Goal: Information Seeking & Learning: Learn about a topic

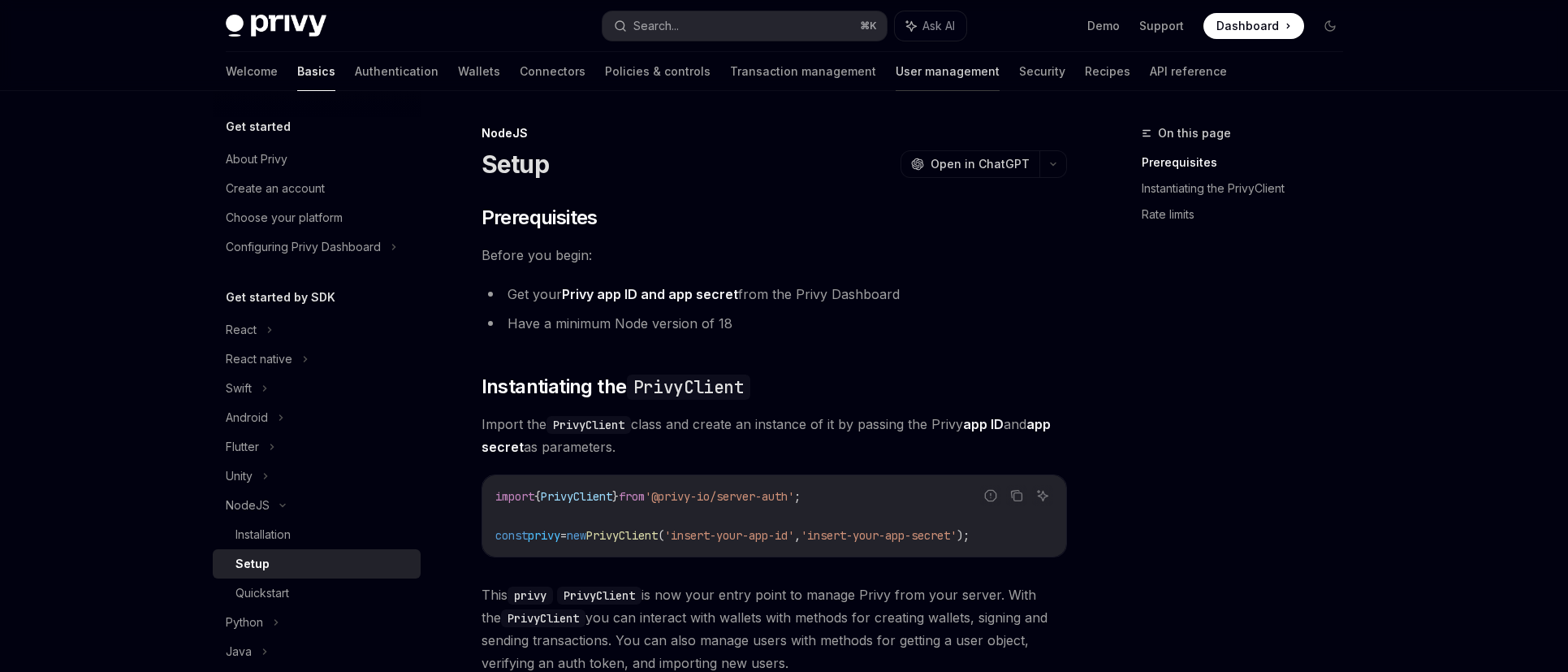
click at [896, 75] on link "User management" at bounding box center [948, 71] width 104 height 39
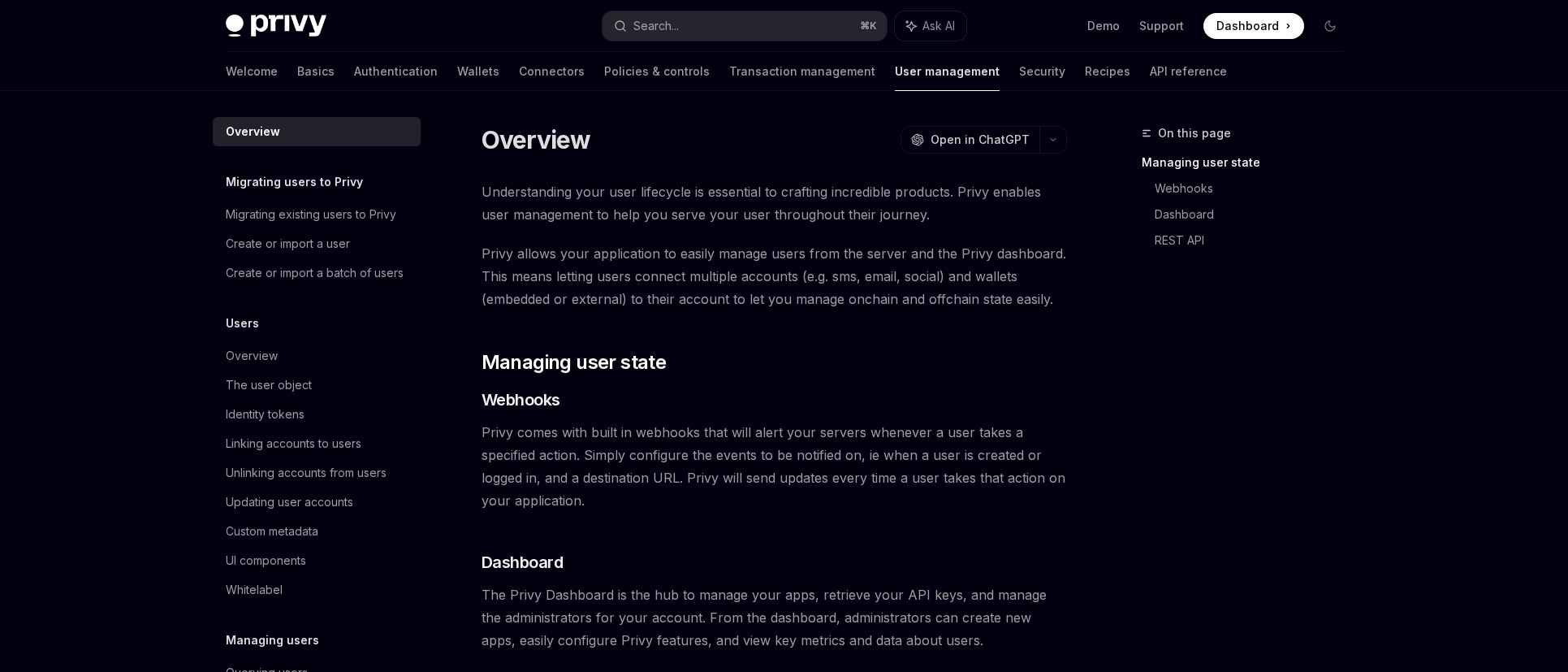
click at [917, 66] on div "Welcome Basics Authentication Wallets Connectors Policies & controls Transactio…" at bounding box center [726, 71] width 1001 height 39
click at [1020, 70] on link "Security" at bounding box center [1043, 71] width 46 height 39
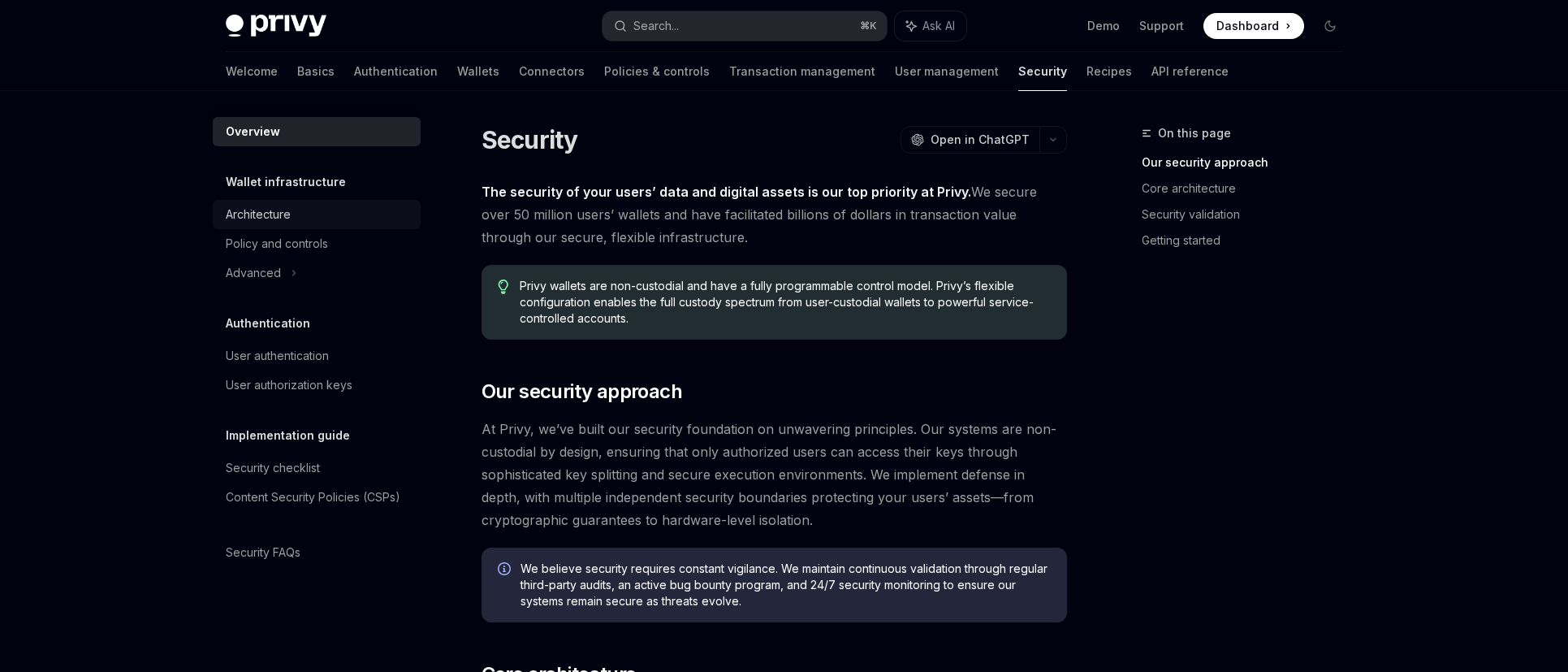
click at [295, 227] on link "Architecture" at bounding box center [316, 214] width 208 height 29
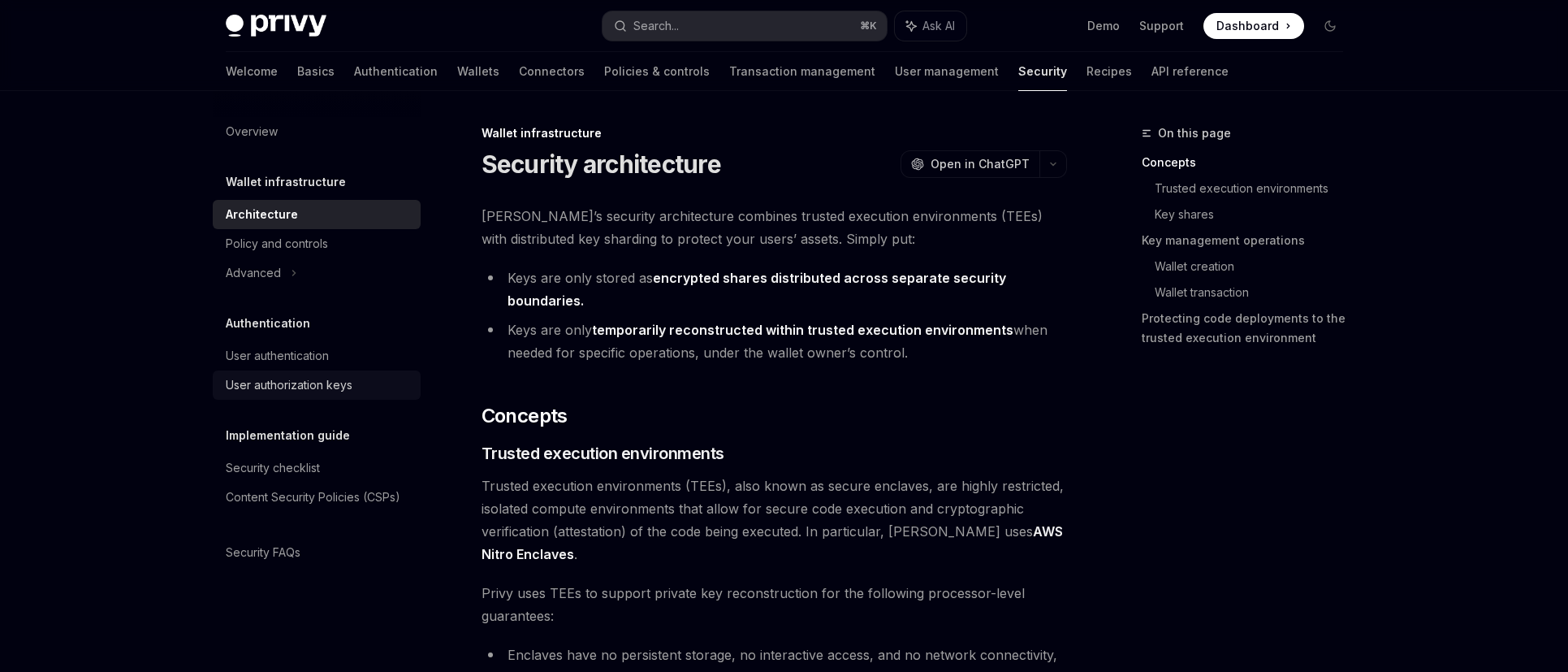
click at [350, 389] on div "User authorization keys" at bounding box center [289, 385] width 127 height 20
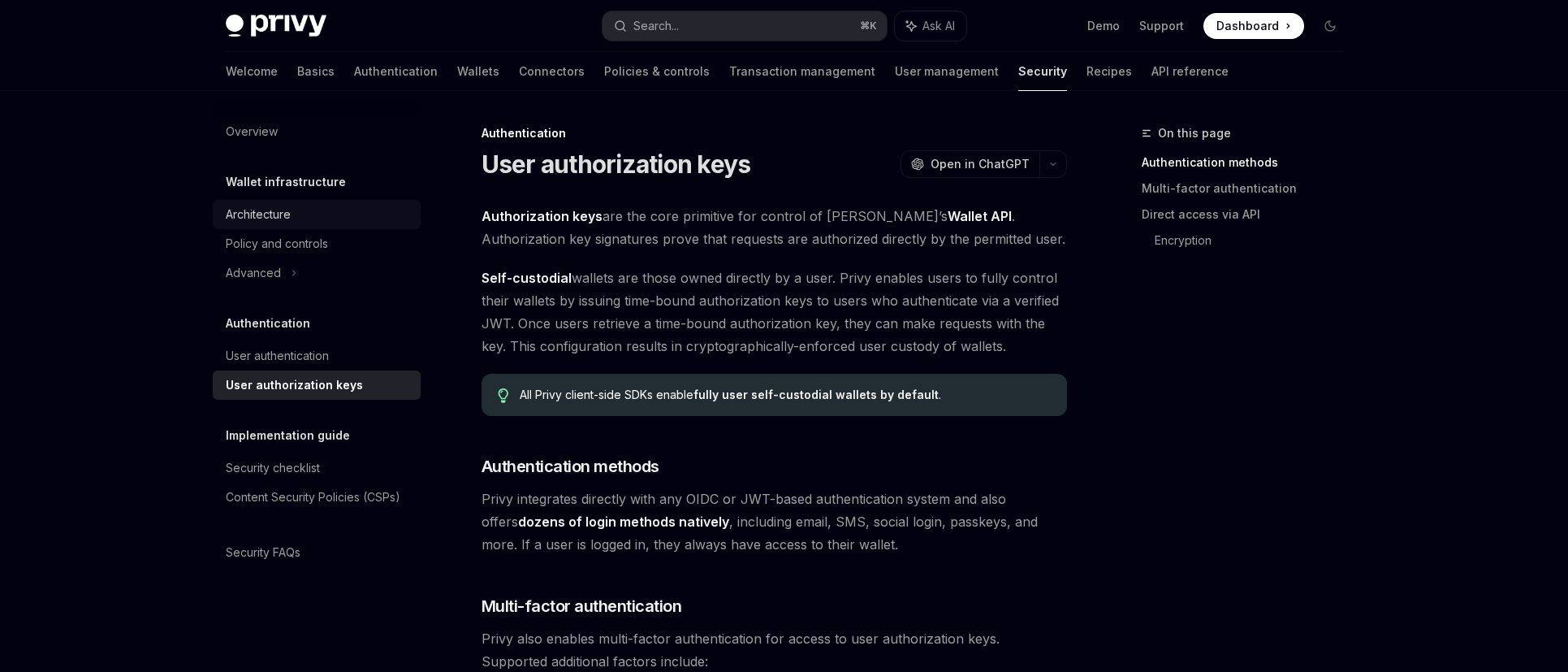
click at [280, 221] on div "Architecture" at bounding box center [258, 215] width 65 height 20
type textarea "*"
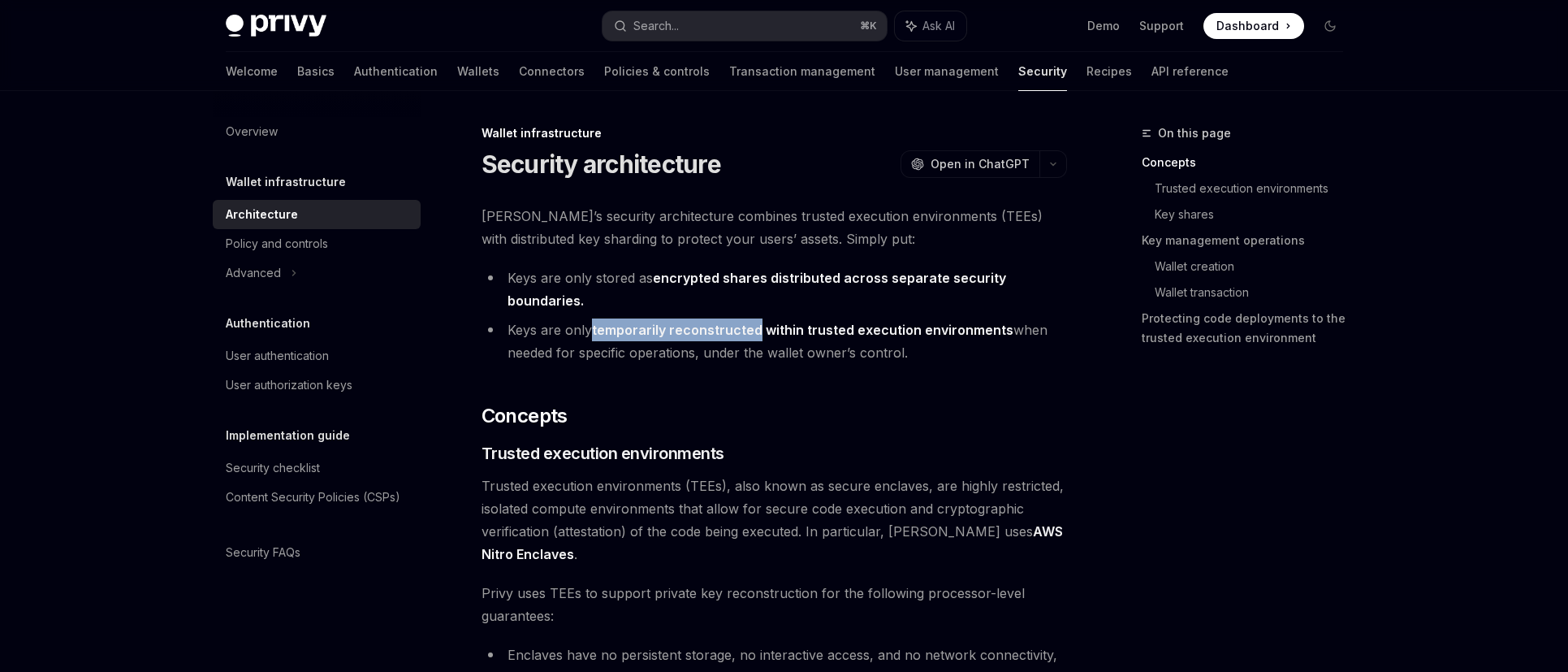
drag, startPoint x: 592, startPoint y: 329, endPoint x: 754, endPoint y: 333, distance: 162.0
click at [754, 333] on li "Keys are only temporarily reconstructed within trusted execution environments w…" at bounding box center [774, 341] width 586 height 46
copy strong "temporarily reconstructed"
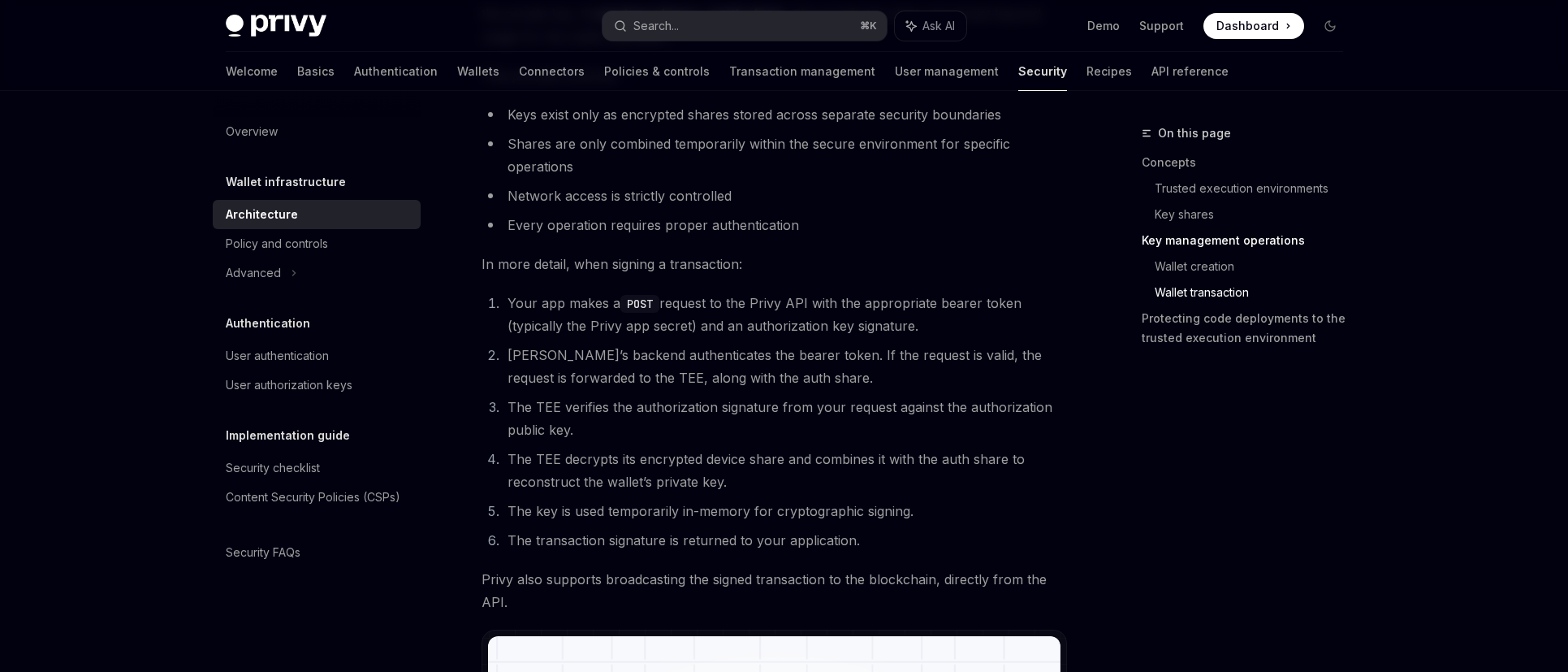
scroll to position [2456, 0]
